Goal: Information Seeking & Learning: Learn about a topic

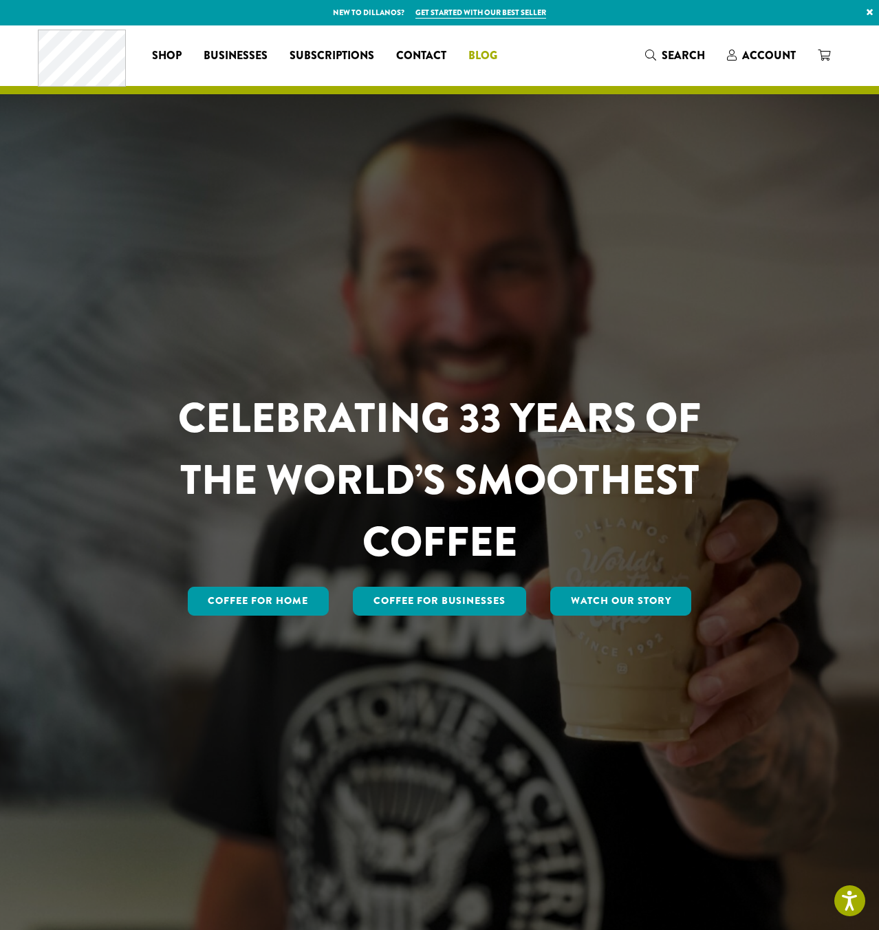
click at [475, 52] on span "Blog" at bounding box center [483, 55] width 29 height 17
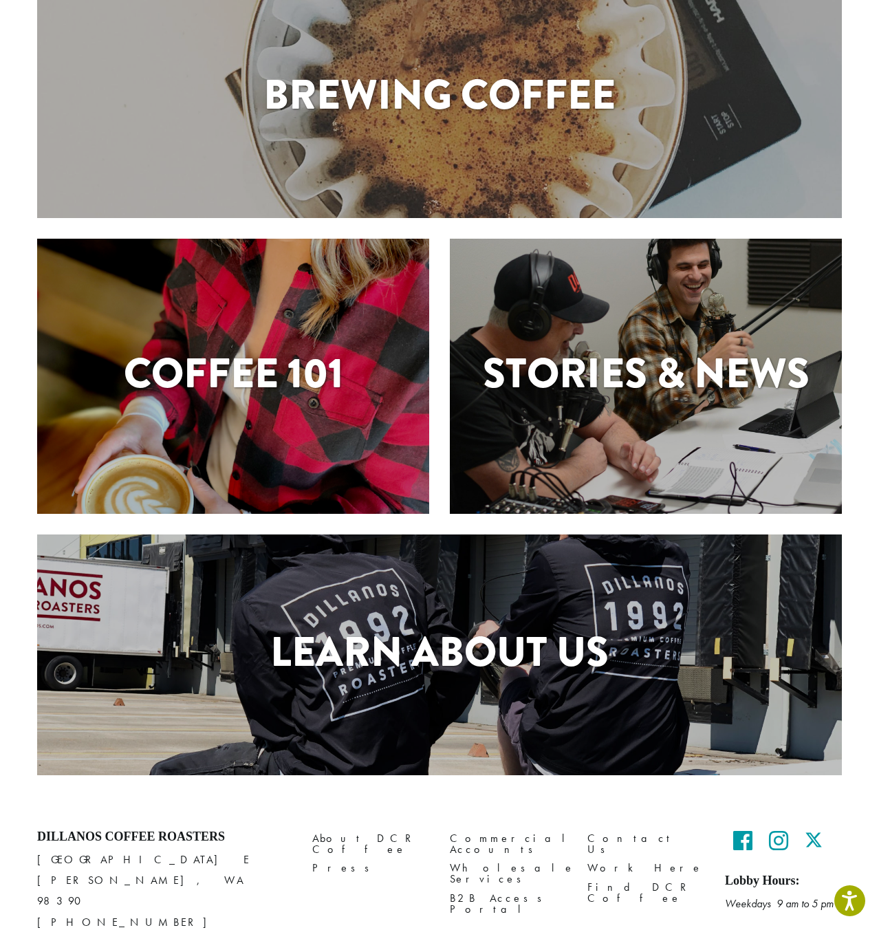
scroll to position [204, 0]
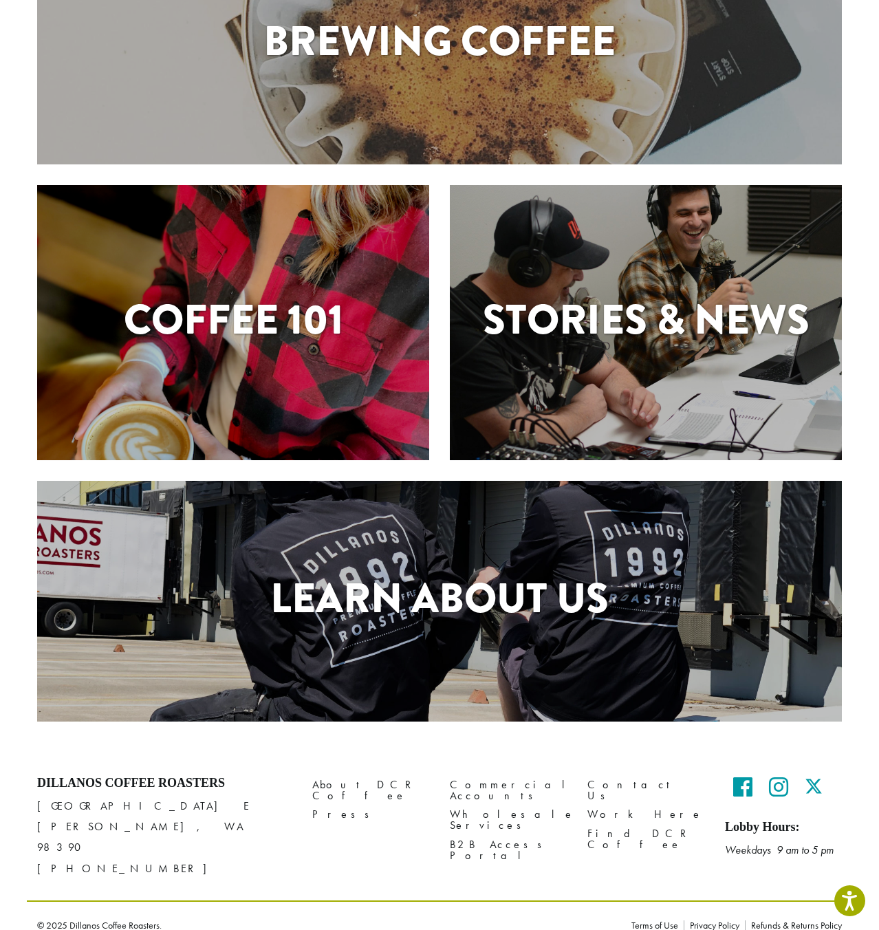
click at [563, 522] on div "Learn About Us" at bounding box center [439, 601] width 805 height 241
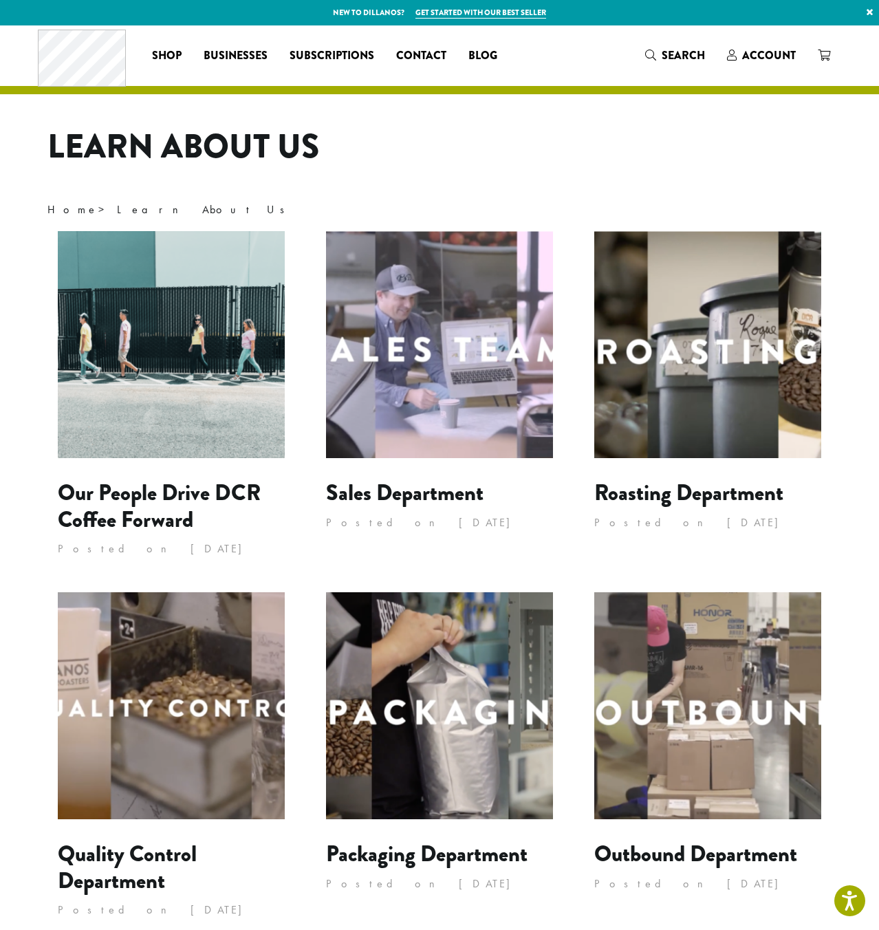
click at [271, 268] on img at bounding box center [171, 344] width 227 height 227
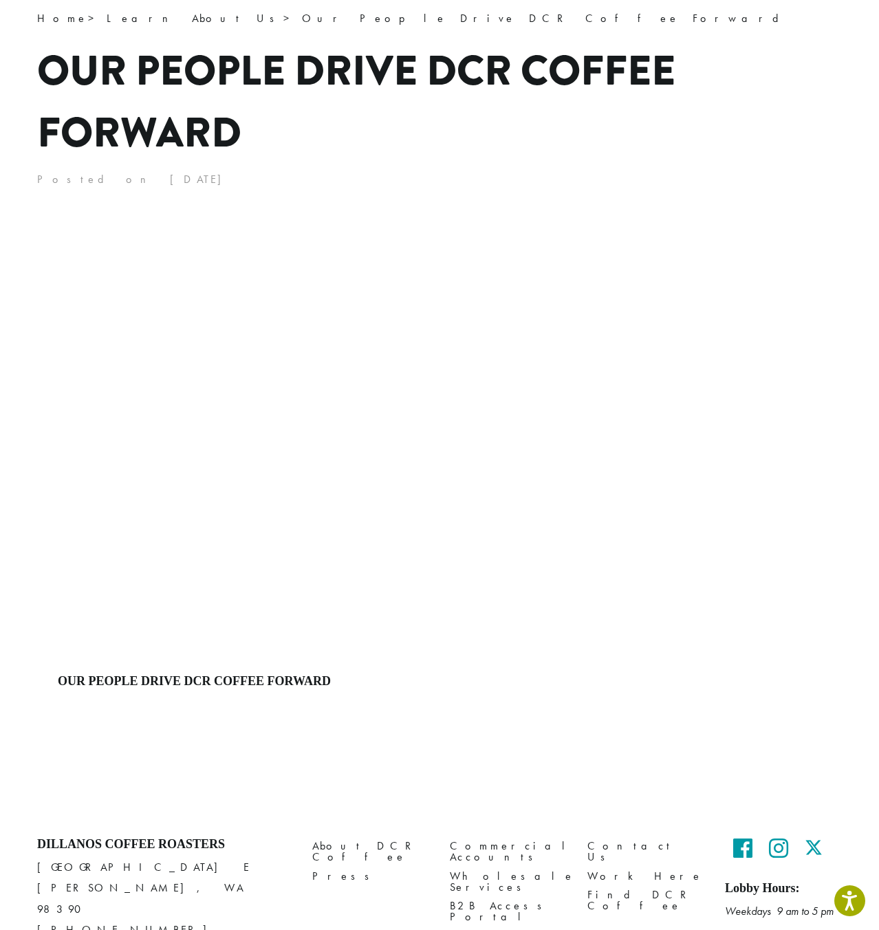
scroll to position [192, 0]
